Goal: Task Accomplishment & Management: Manage account settings

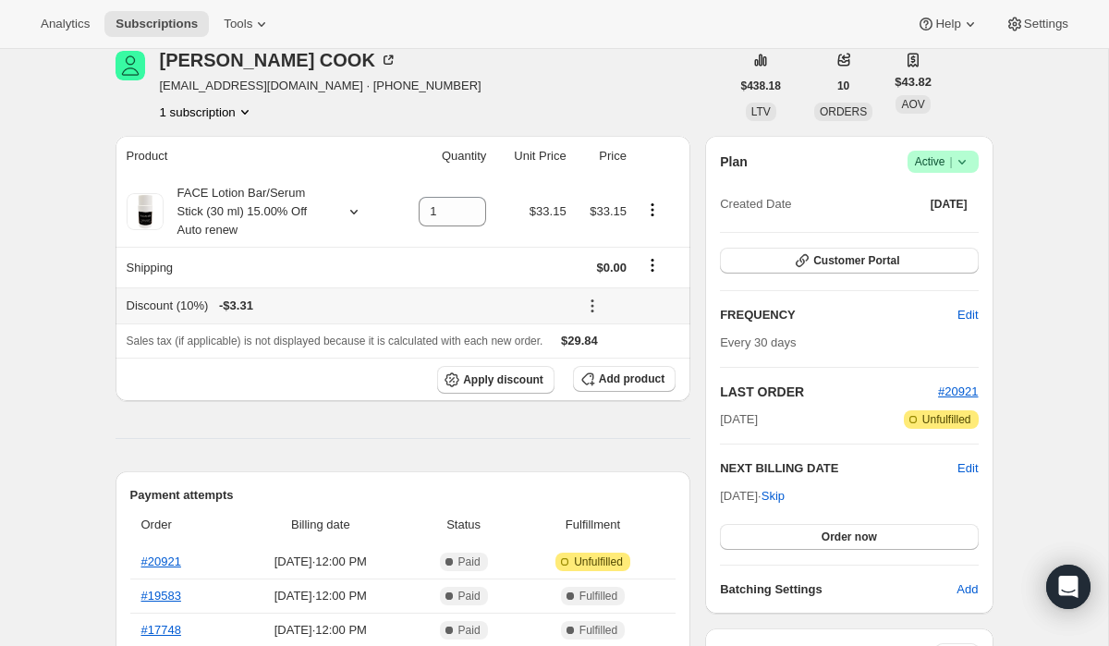
scroll to position [65, 0]
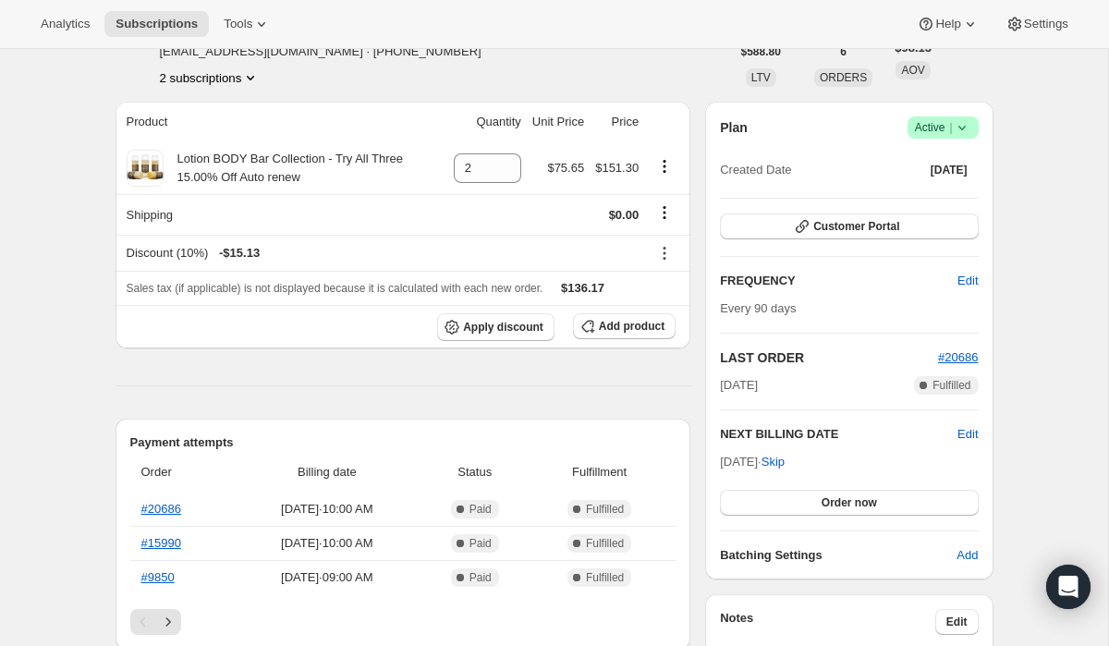
scroll to position [124, 0]
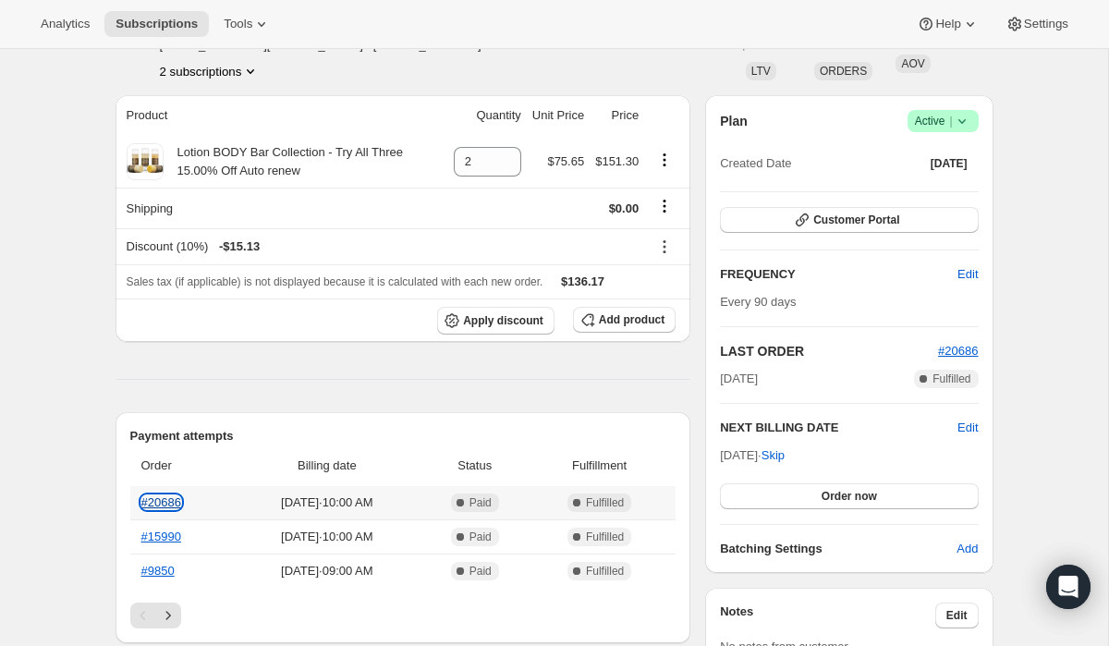
click at [177, 501] on link "#20686" at bounding box center [161, 503] width 40 height 14
